Goal: Task Accomplishment & Management: Manage account settings

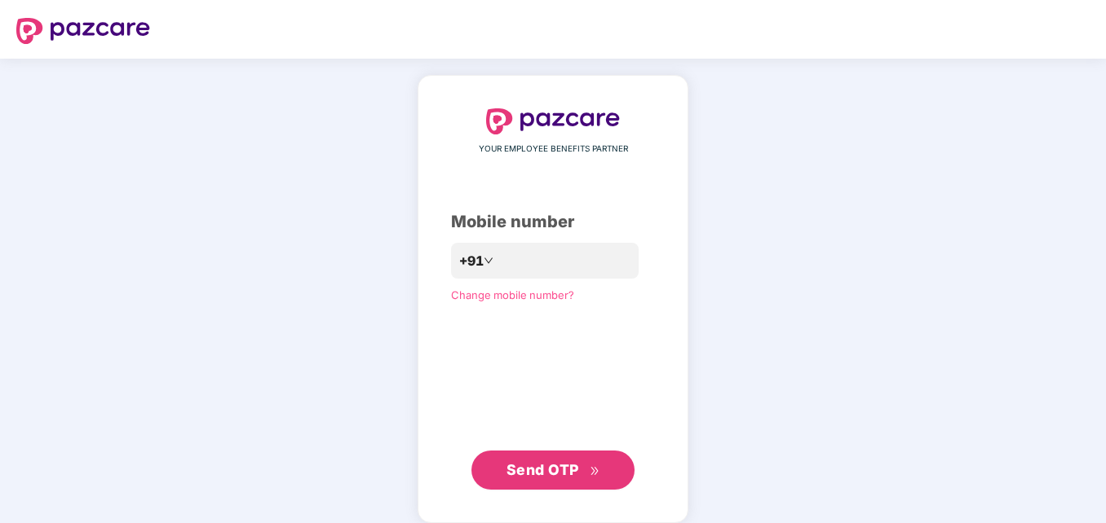
click at [542, 486] on button "Send OTP" at bounding box center [552, 470] width 163 height 39
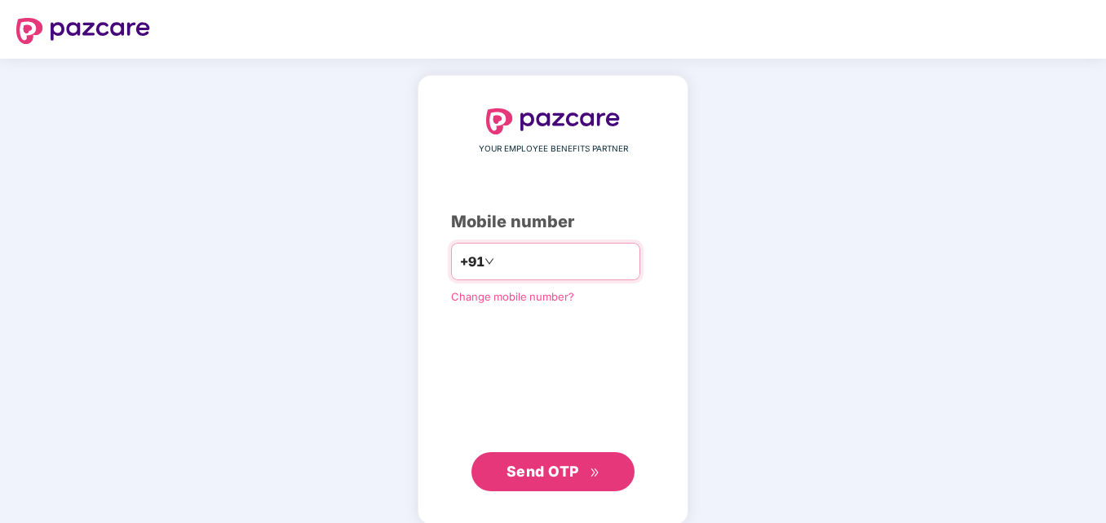
click at [497, 270] on input "**********" at bounding box center [564, 262] width 134 height 26
type input "**********"
click at [525, 461] on span "Send OTP" at bounding box center [553, 472] width 94 height 23
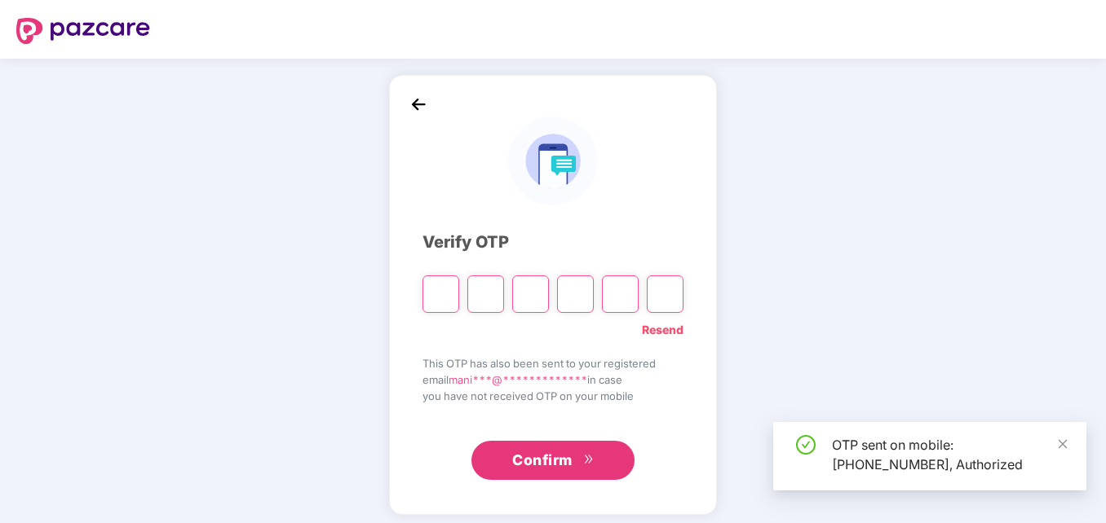
type input "*"
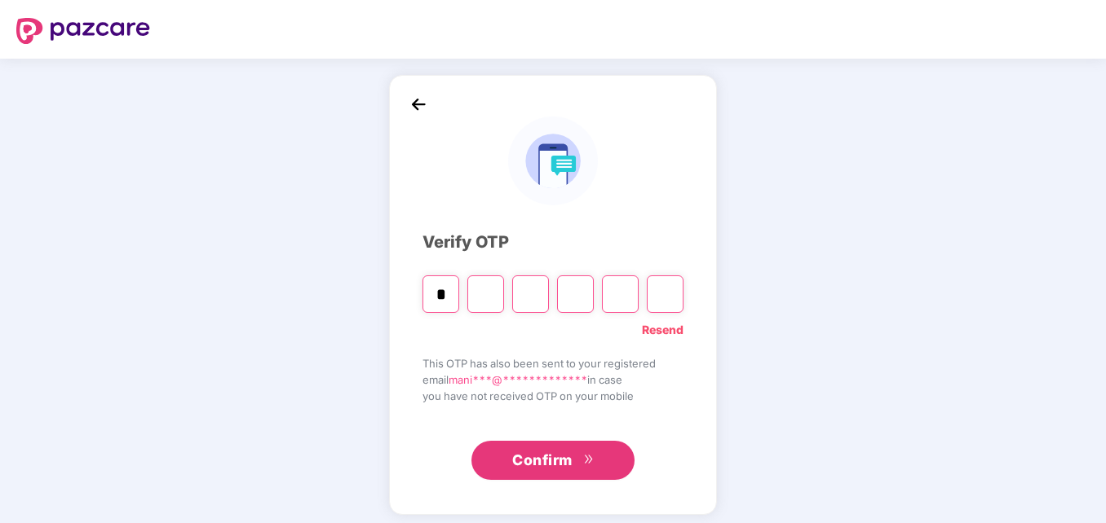
type input "*"
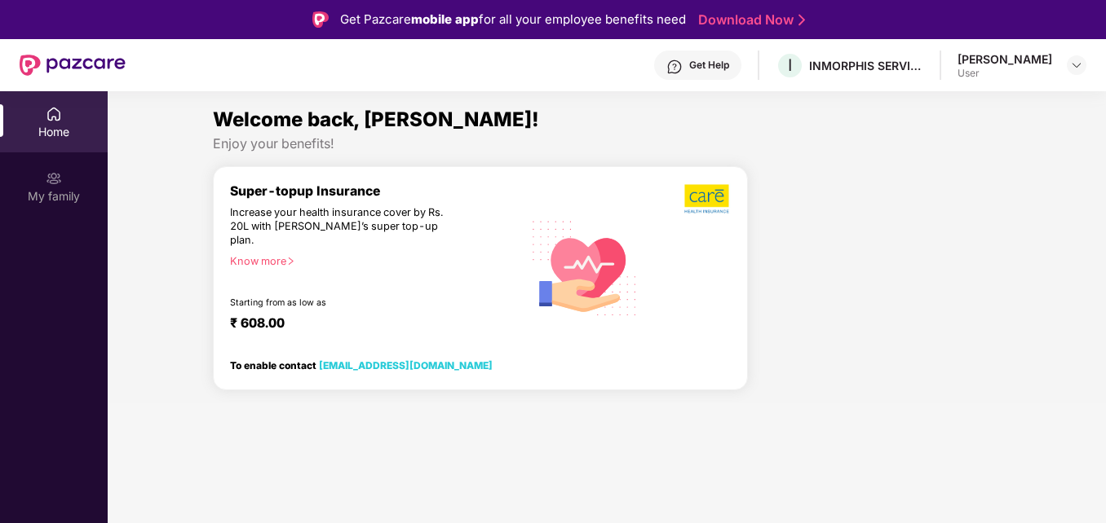
click at [1047, 73] on div "User" at bounding box center [1004, 73] width 95 height 13
click at [1070, 68] on img at bounding box center [1076, 65] width 13 height 13
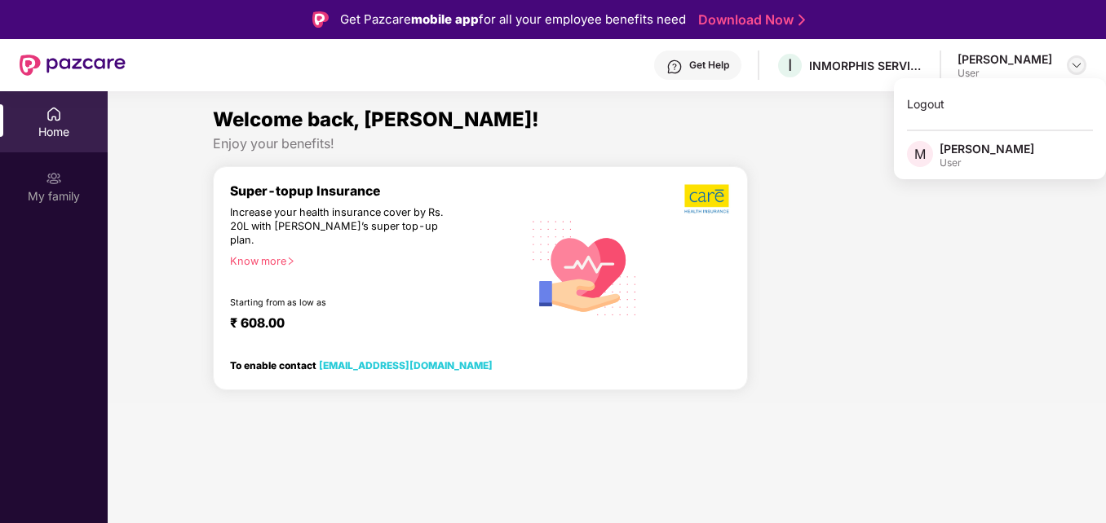
click at [1076, 61] on img at bounding box center [1076, 65] width 13 height 13
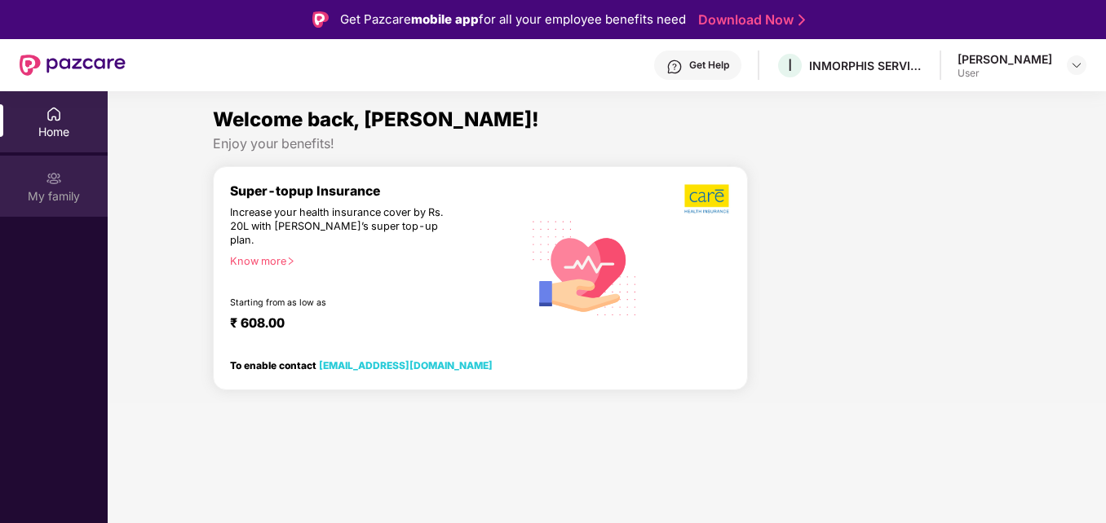
click at [71, 173] on div "My family" at bounding box center [54, 186] width 108 height 61
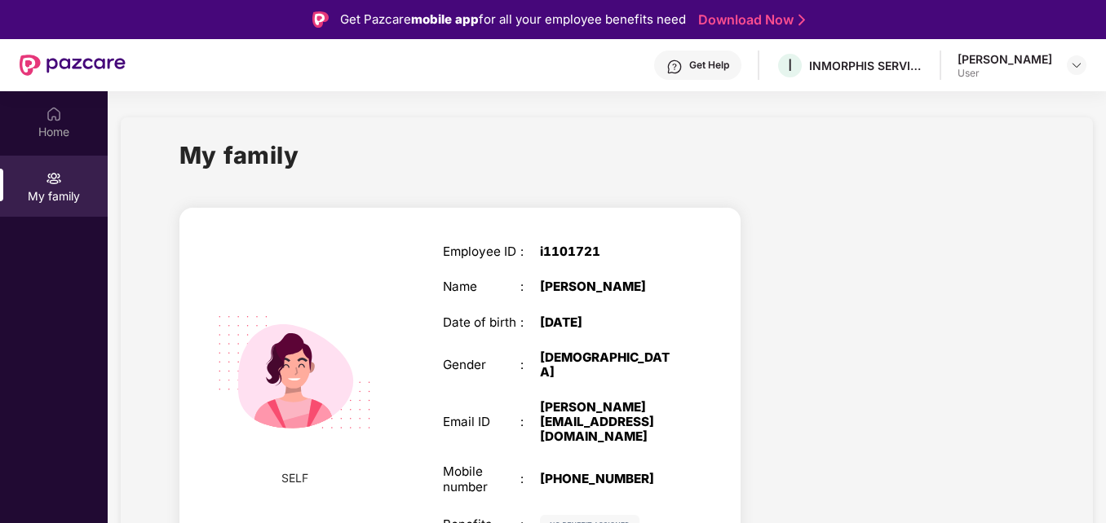
drag, startPoint x: 1095, startPoint y: 185, endPoint x: 1040, endPoint y: 391, distance: 213.4
click at [1040, 391] on section "My family SELF Employee ID : i1101721 Name : [PERSON_NAME] S Date of birth : [D…" at bounding box center [607, 364] width 998 height 546
drag, startPoint x: 1040, startPoint y: 391, endPoint x: 847, endPoint y: 305, distance: 211.7
click at [847, 305] on div at bounding box center [900, 392] width 294 height 398
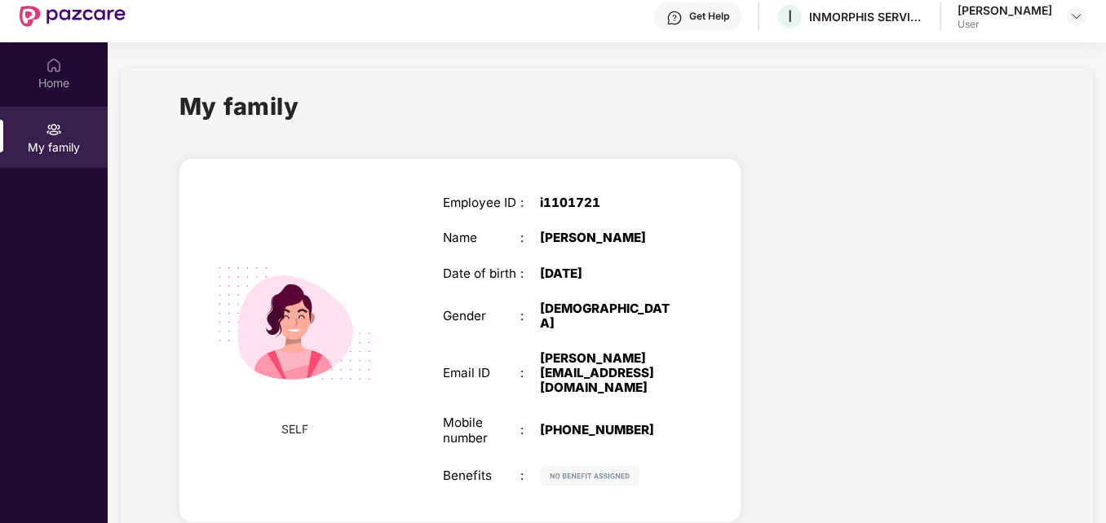
scroll to position [26, 0]
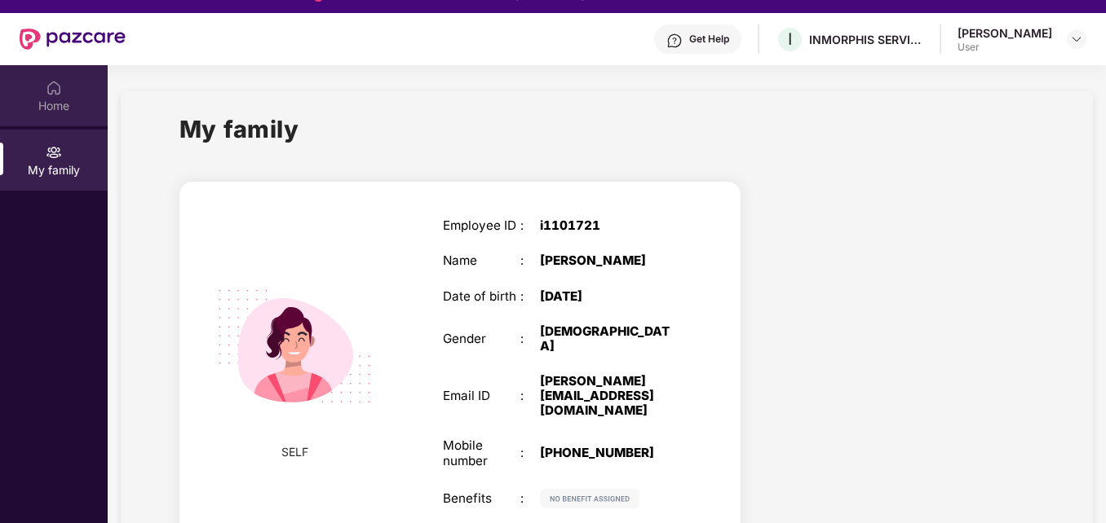
click at [0, 99] on html "Get Pazcare mobile app for all your employee benefits need Download Now Get Hel…" at bounding box center [553, 235] width 1106 height 523
click at [48, 98] on div "Home" at bounding box center [54, 106] width 108 height 16
